Goal: Task Accomplishment & Management: Manage account settings

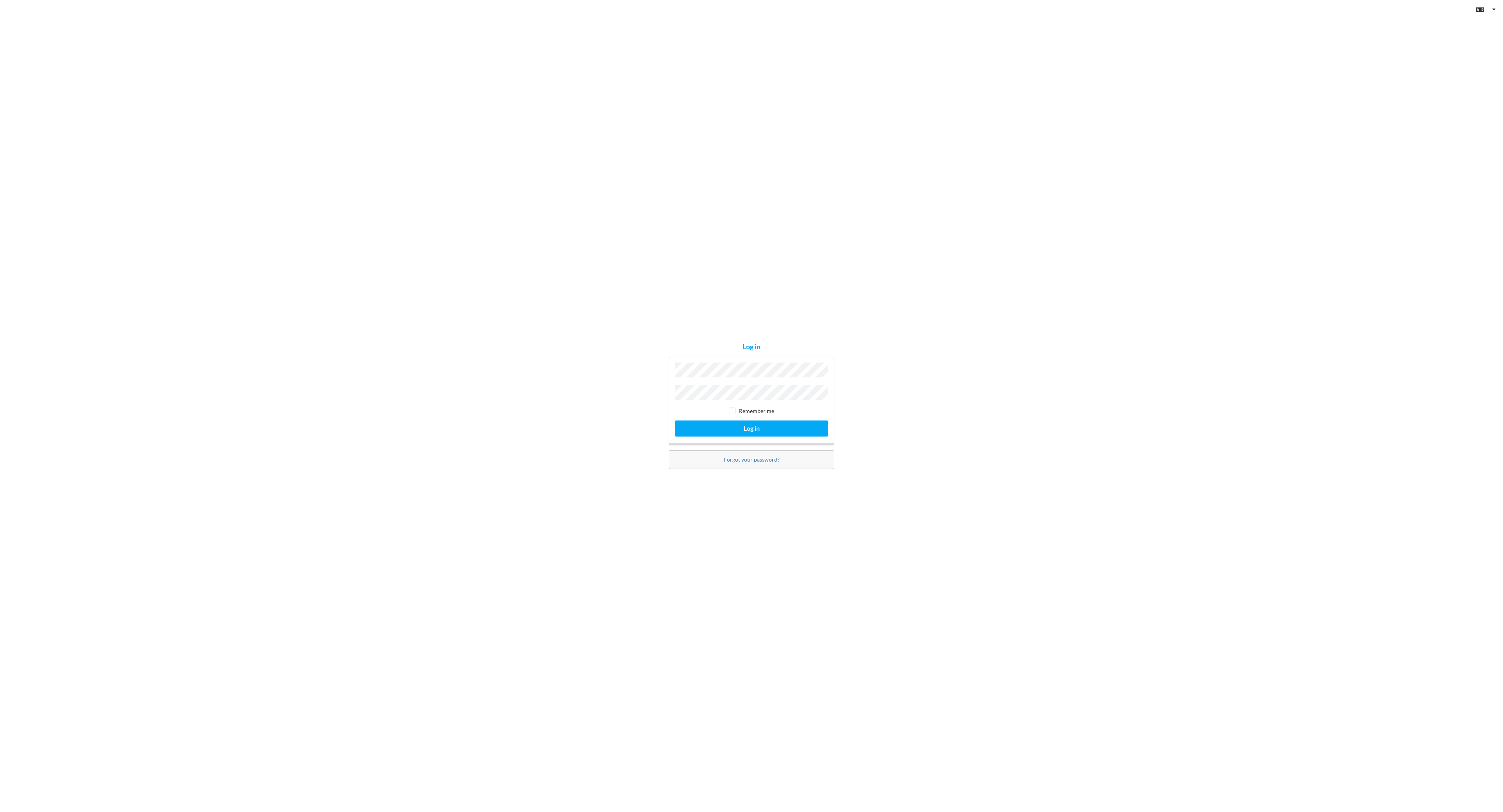
click at [746, 473] on div "Log in Remember me Log in Forgot your password?" at bounding box center [752, 406] width 1503 height 812
